Goal: Obtain resource: Download file/media

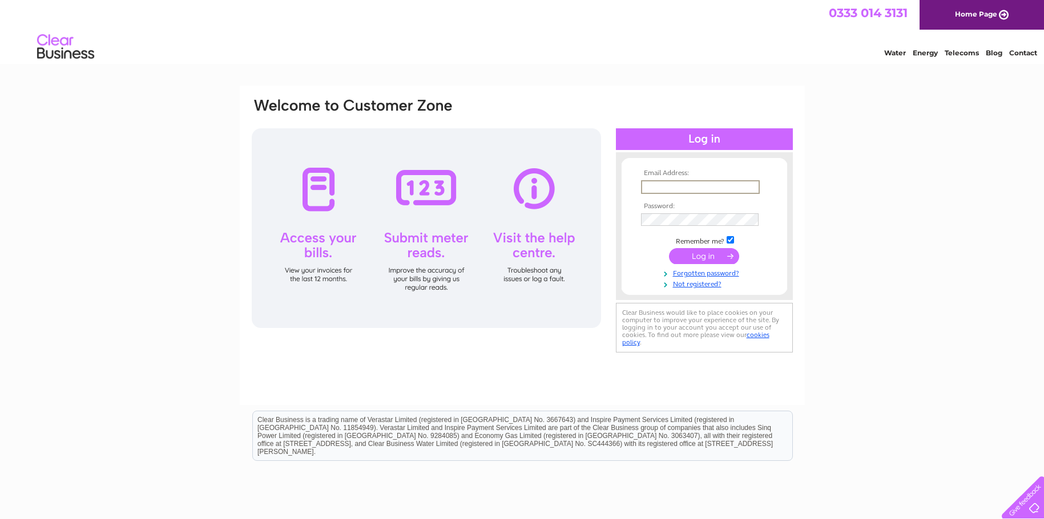
click at [657, 184] on input "text" at bounding box center [700, 187] width 119 height 14
type input "steven.anson@abercairn.co.uk"
click at [700, 255] on input "submit" at bounding box center [704, 256] width 70 height 16
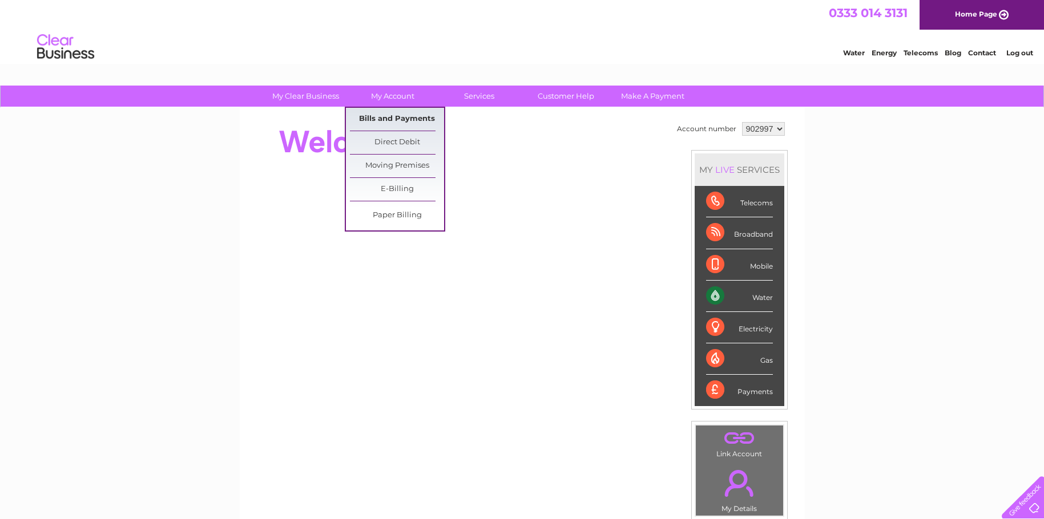
click at [389, 116] on link "Bills and Payments" at bounding box center [397, 119] width 94 height 23
click at [390, 118] on link "Bills and Payments" at bounding box center [397, 119] width 94 height 23
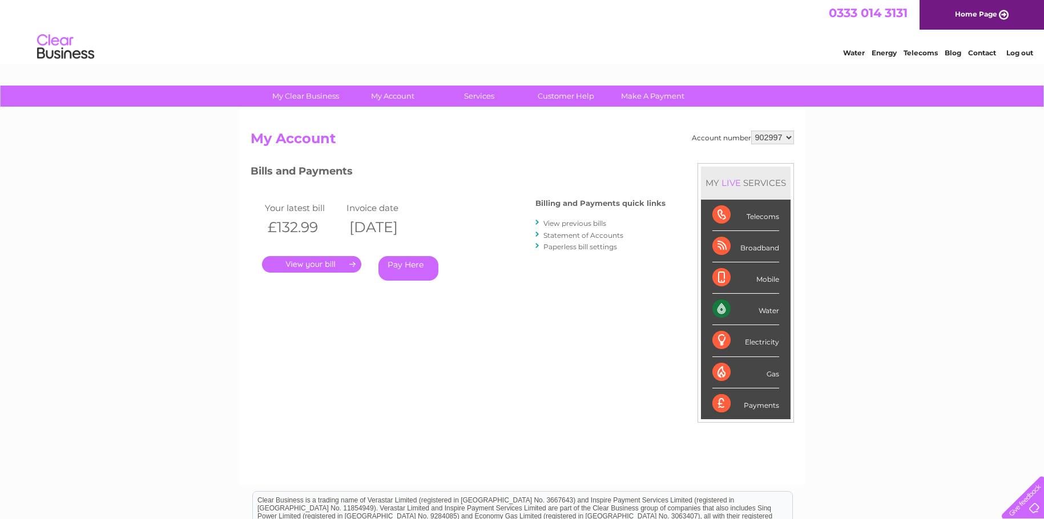
click at [353, 266] on link "." at bounding box center [311, 264] width 99 height 17
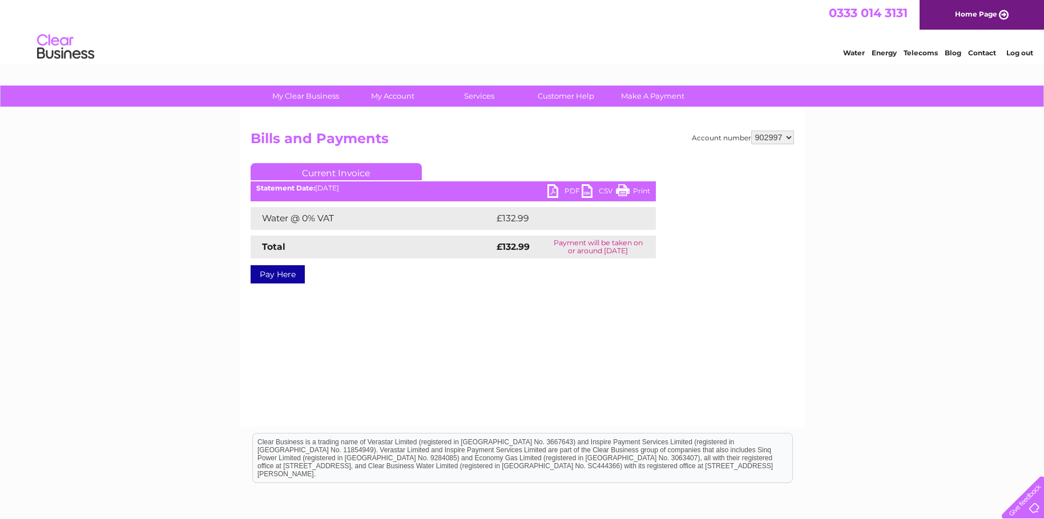
click at [556, 187] on link "PDF" at bounding box center [564, 192] width 34 height 17
click at [779, 167] on div at bounding box center [749, 231] width 90 height 137
click at [789, 138] on select "902997 968608" at bounding box center [772, 138] width 43 height 14
select select "968608"
click at [751, 131] on select "902997 968608" at bounding box center [772, 138] width 43 height 14
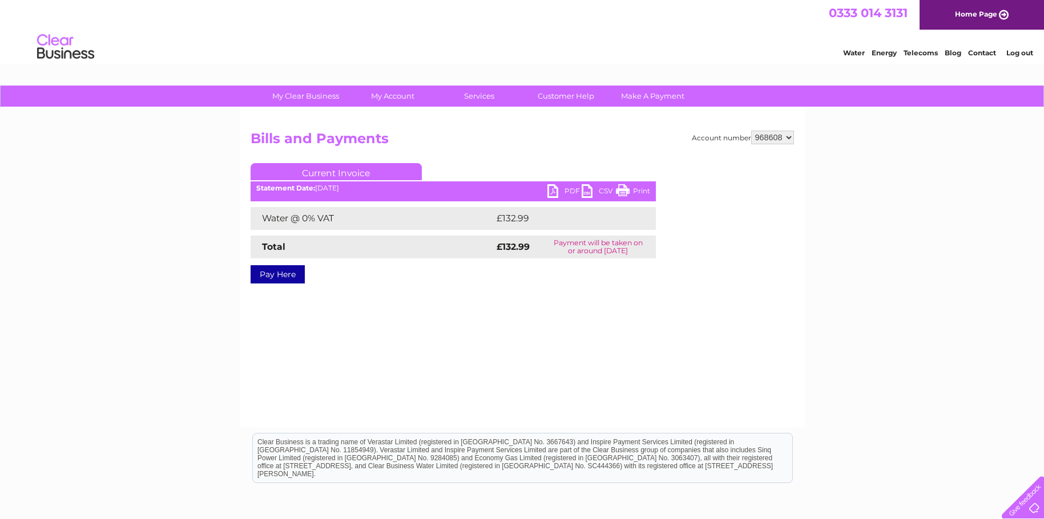
click at [373, 168] on link "Current Invoice" at bounding box center [336, 171] width 171 height 17
click at [552, 194] on link "PDF" at bounding box center [564, 192] width 34 height 17
